Goal: Find specific page/section: Find specific page/section

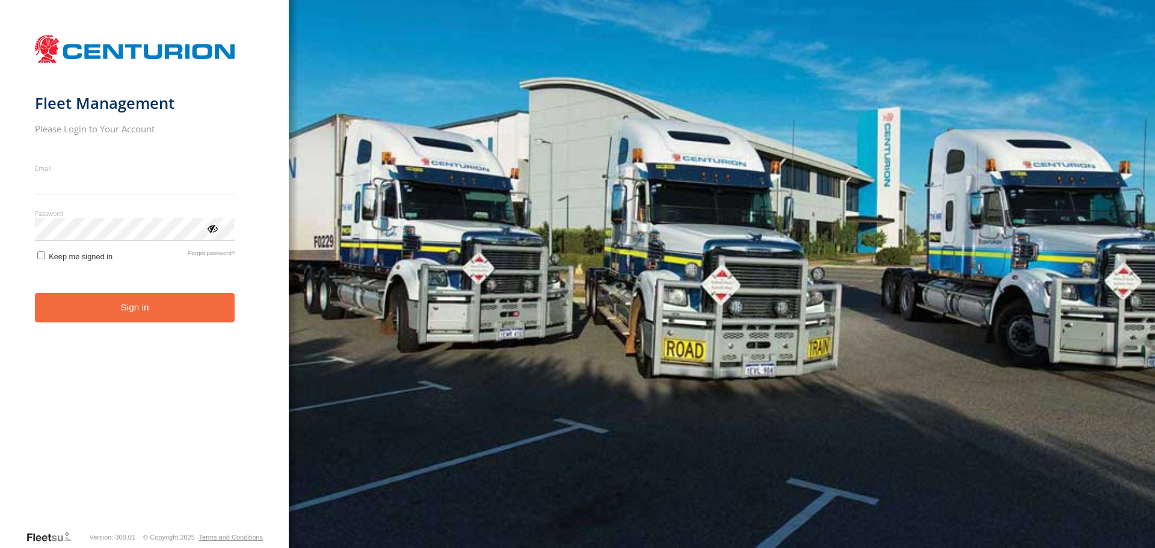
type input "**********"
click at [152, 306] on button "Sign in" at bounding box center [135, 307] width 200 height 29
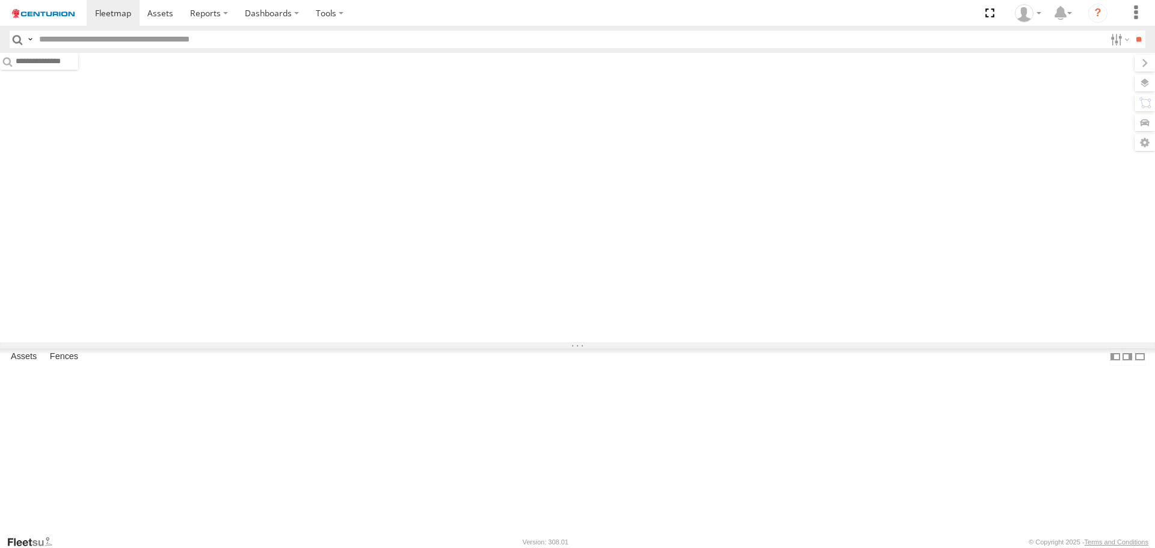
type input "*****"
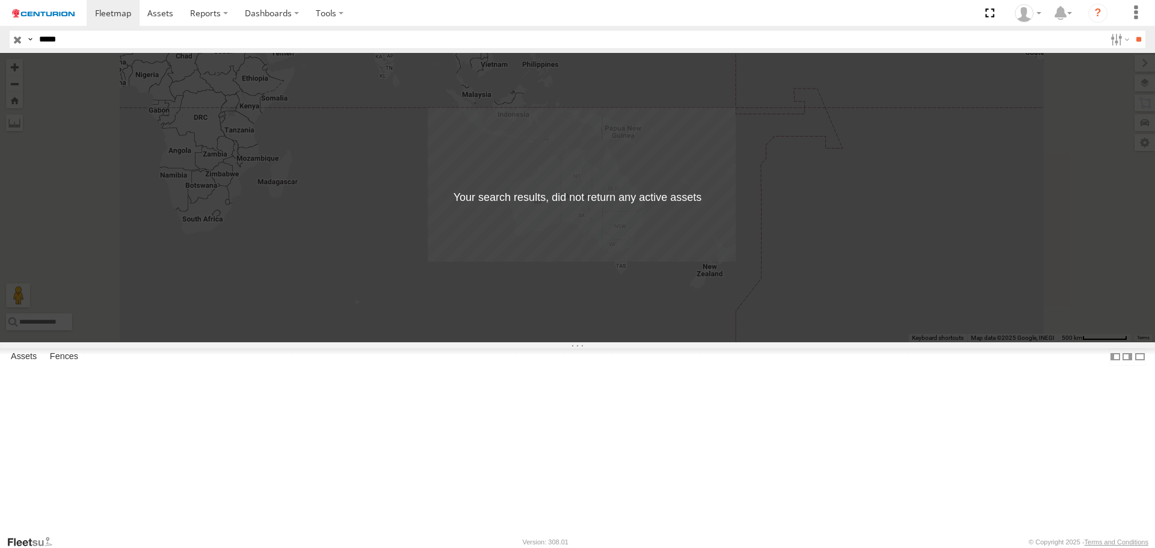
click at [16, 43] on input "button" at bounding box center [18, 39] width 16 height 17
